Goal: Task Accomplishment & Management: Manage account settings

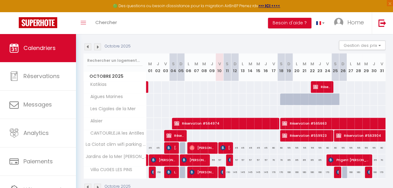
scroll to position [81, 0]
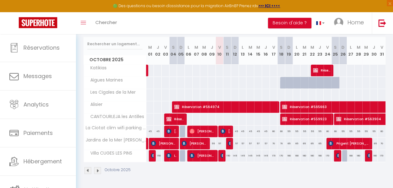
click at [234, 131] on div "45" at bounding box center [235, 132] width 8 height 12
type input "45"
type input "Dim 12 Octobre 2025"
type input "Lun 13 Octobre 2025"
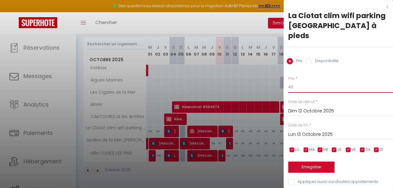
click at [297, 82] on input "45" at bounding box center [340, 87] width 105 height 11
type input "40"
click at [307, 131] on input "Lun 13 Octobre 2025" at bounding box center [340, 135] width 105 height 8
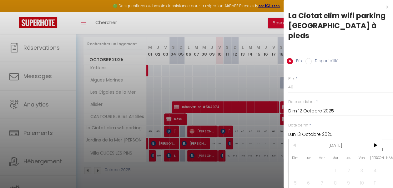
scroll to position [43, 0]
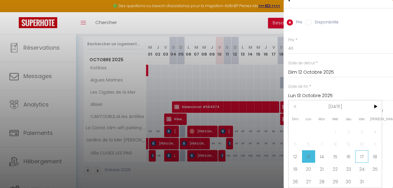
click at [362, 153] on span "17" at bounding box center [361, 156] width 13 height 13
type input "Ven 17 Octobre 2025"
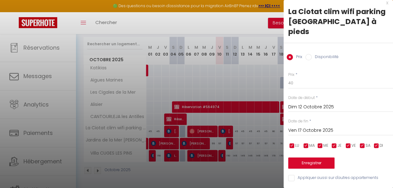
scroll to position [8, 0]
click at [311, 158] on button "Enregistrer" at bounding box center [311, 163] width 46 height 11
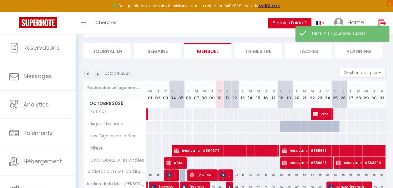
scroll to position [81, 0]
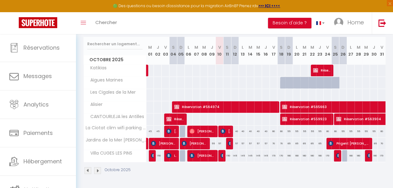
click at [270, 131] on div "60" at bounding box center [274, 132] width 8 height 12
type input "60"
type input "Ven 17 Octobre 2025"
type input "Sam 18 Octobre 2025"
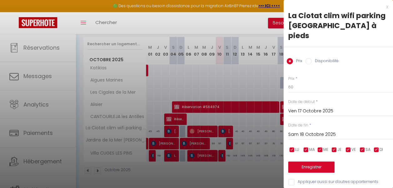
click at [386, 8] on div "x" at bounding box center [335, 7] width 105 height 8
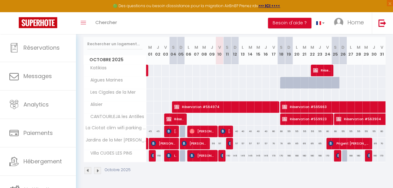
click at [272, 132] on div "60" at bounding box center [274, 132] width 8 height 12
type input "60"
type input "Ven 17 Octobre 2025"
type input "Sam 18 Octobre 2025"
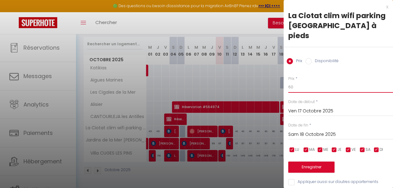
click at [297, 82] on input "60" at bounding box center [340, 87] width 105 height 11
type input "6"
type input "55"
click at [309, 131] on input "Sam 18 Octobre 2025" at bounding box center [340, 135] width 105 height 8
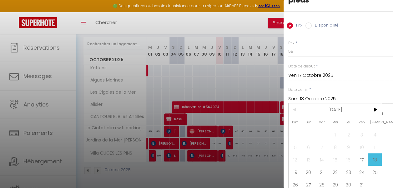
scroll to position [43, 0]
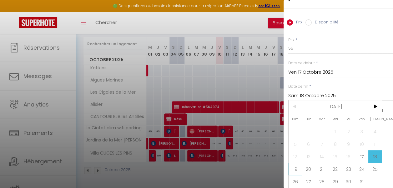
click at [295, 164] on span "19" at bounding box center [294, 169] width 13 height 13
type input "Dim 19 Octobre 2025"
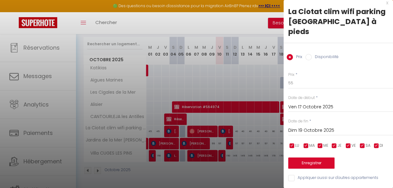
scroll to position [8, 0]
click at [316, 159] on button "Enregistrer" at bounding box center [311, 163] width 46 height 11
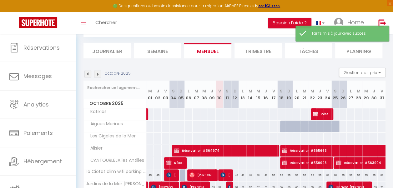
scroll to position [81, 0]
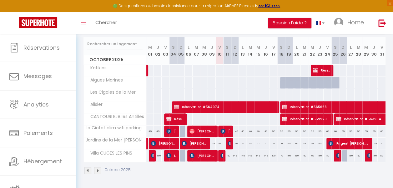
click at [286, 130] on div "55" at bounding box center [289, 132] width 8 height 12
type input "55"
type input "Dim 19 Octobre 2025"
type input "Lun 20 Octobre 2025"
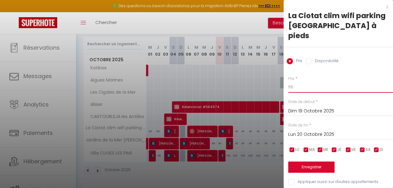
click at [296, 82] on input "55" at bounding box center [340, 87] width 105 height 11
type input "50"
click at [318, 131] on input "Lun 20 Octobre 2025" at bounding box center [340, 135] width 105 height 8
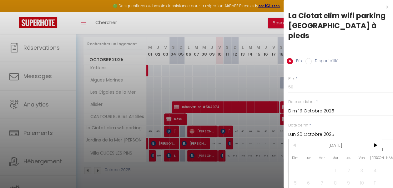
scroll to position [43, 0]
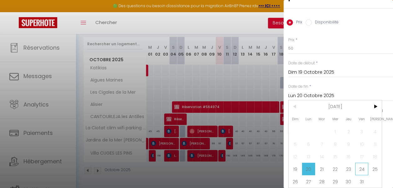
click at [363, 164] on span "24" at bounding box center [361, 169] width 13 height 13
type input "Ven 24 Octobre 2025"
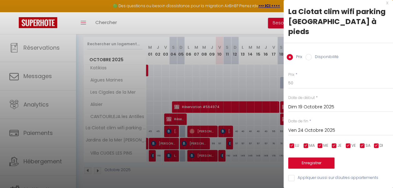
scroll to position [8, 0]
click at [316, 158] on button "Enregistrer" at bounding box center [311, 163] width 46 height 11
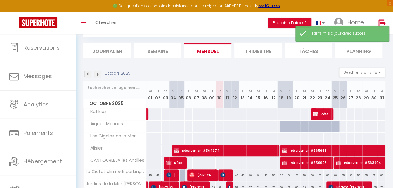
scroll to position [81, 0]
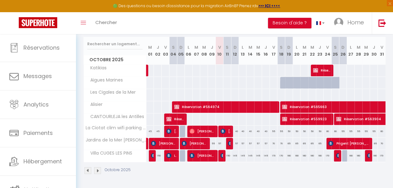
click at [324, 131] on div "60" at bounding box center [327, 132] width 8 height 12
type input "60"
type input "Ven 24 Octobre 2025"
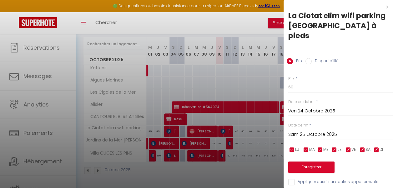
click at [338, 131] on input "Sam 25 Octobre 2025" at bounding box center [340, 135] width 105 height 8
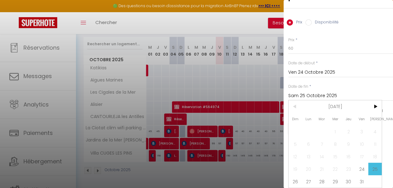
scroll to position [43, 0]
click at [291, 175] on span "26" at bounding box center [294, 181] width 13 height 13
type input "Dim 26 Octobre 2025"
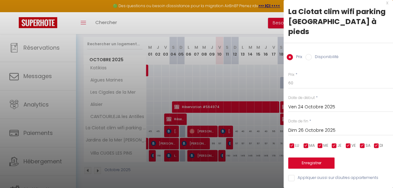
scroll to position [8, 0]
click at [300, 79] on input "60" at bounding box center [340, 83] width 105 height 11
type input "6"
type input "55"
click at [311, 158] on button "Enregistrer" at bounding box center [311, 163] width 46 height 11
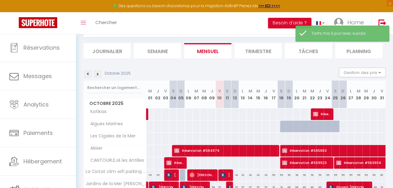
scroll to position [81, 0]
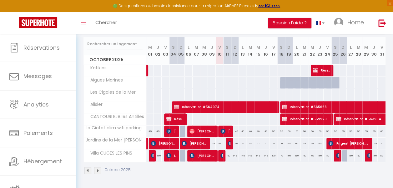
click at [331, 130] on div "55" at bounding box center [335, 132] width 8 height 12
type input "55"
type input "Sam 25 Octobre 2025"
type input "Dim 26 Octobre 2025"
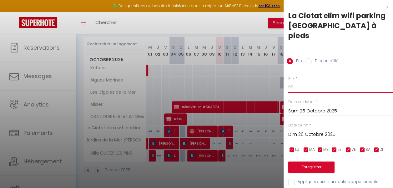
click at [302, 82] on input "55" at bounding box center [340, 87] width 105 height 11
type input "5"
type input "60"
click at [319, 162] on button "Enregistrer" at bounding box center [311, 167] width 46 height 11
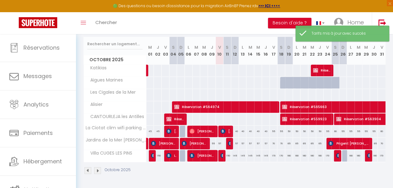
click at [323, 129] on div "55" at bounding box center [327, 132] width 8 height 12
type input "55"
type input "Ven 24 Octobre 2025"
type input "Sam 25 Octobre 2025"
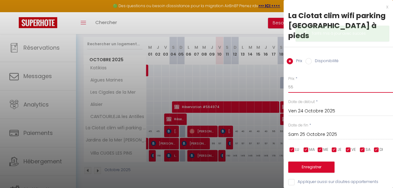
click at [302, 82] on input "55" at bounding box center [340, 87] width 105 height 11
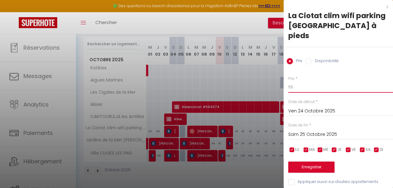
type input "5"
type input "60"
click at [308, 162] on button "Enregistrer" at bounding box center [311, 167] width 46 height 11
